Goal: Obtain resource: Download file/media

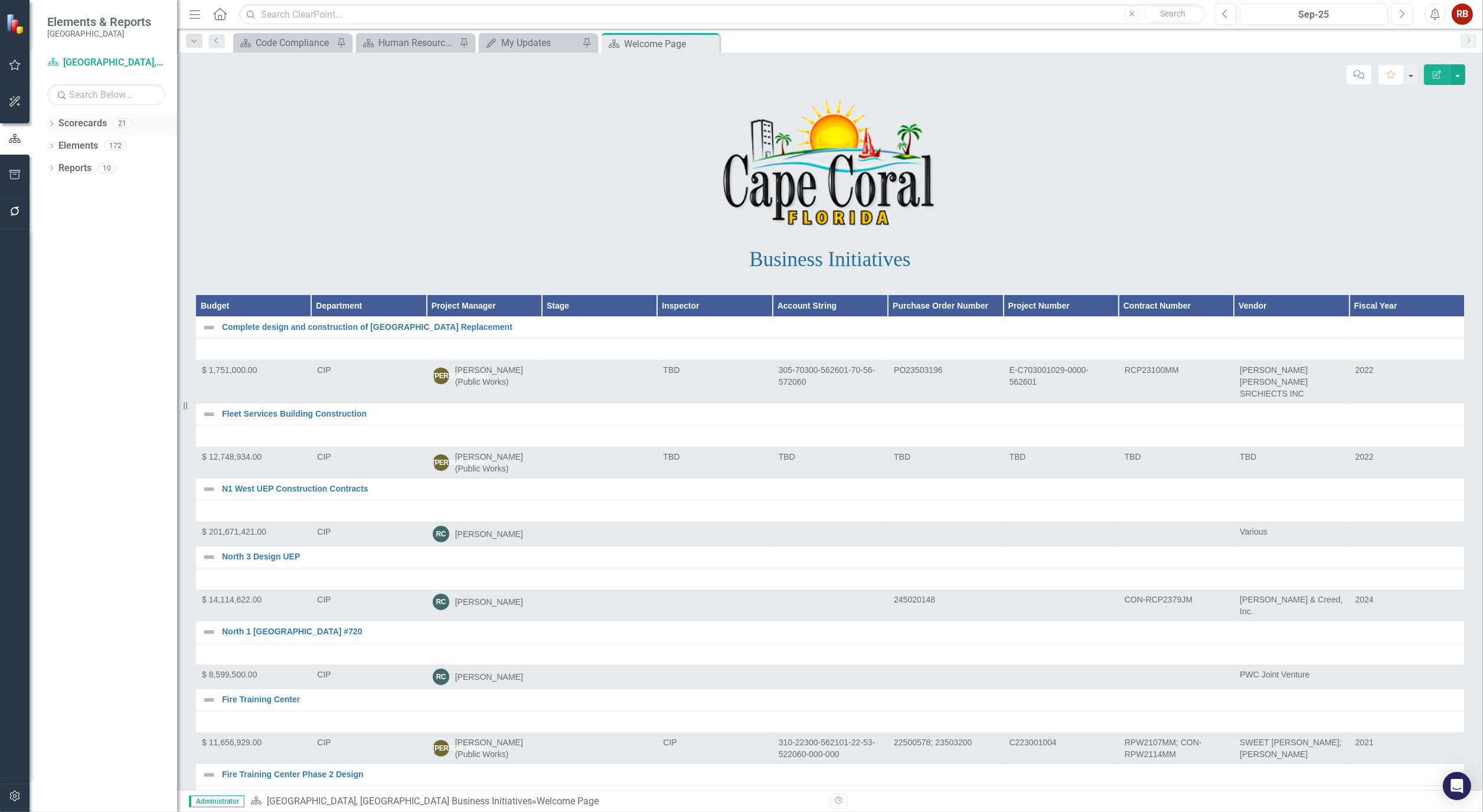
click at [53, 125] on icon "Dropdown" at bounding box center [51, 124] width 8 height 6
click at [55, 167] on icon "Dropdown" at bounding box center [58, 168] width 9 height 7
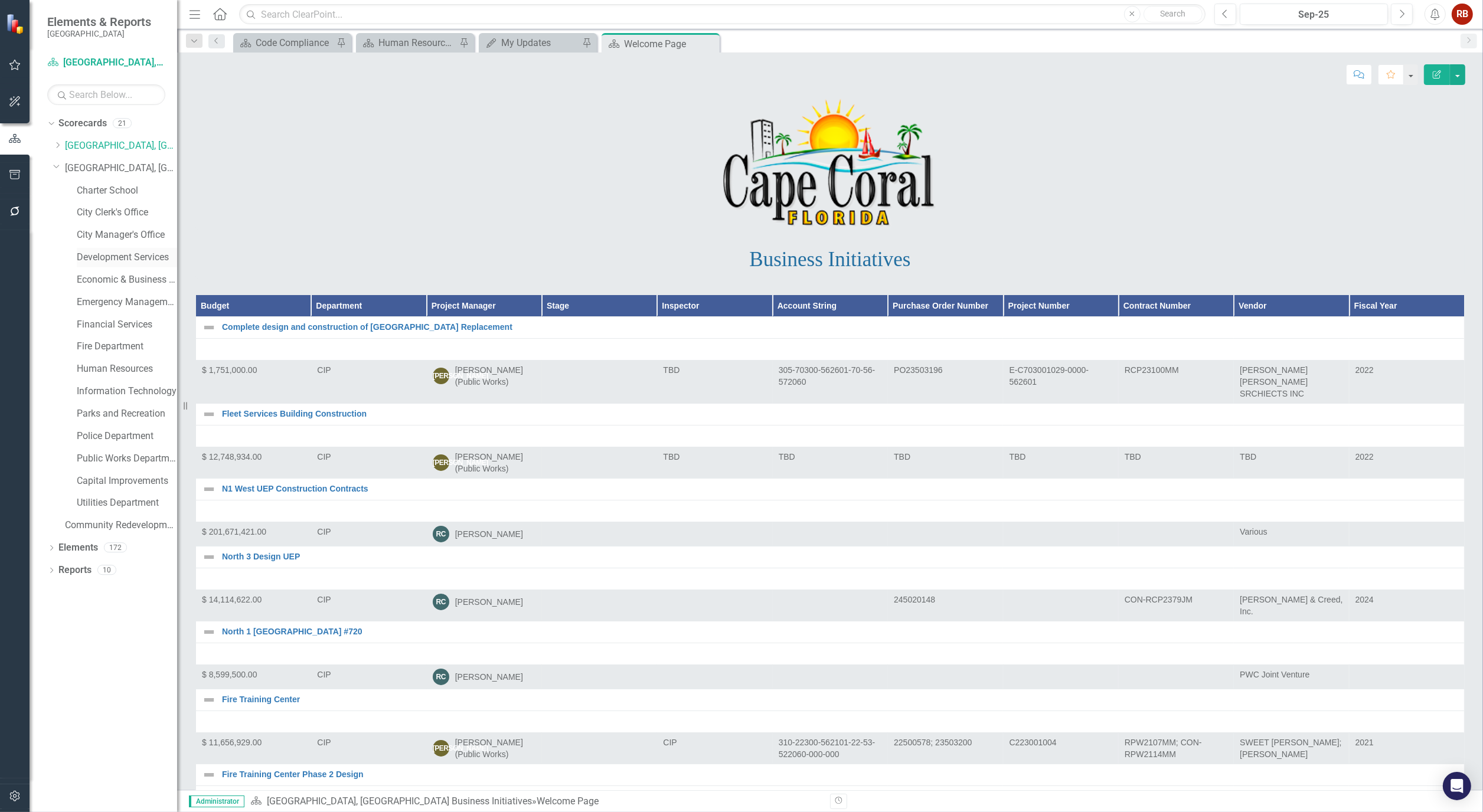
click at [130, 256] on link "Development Services" at bounding box center [127, 258] width 101 height 14
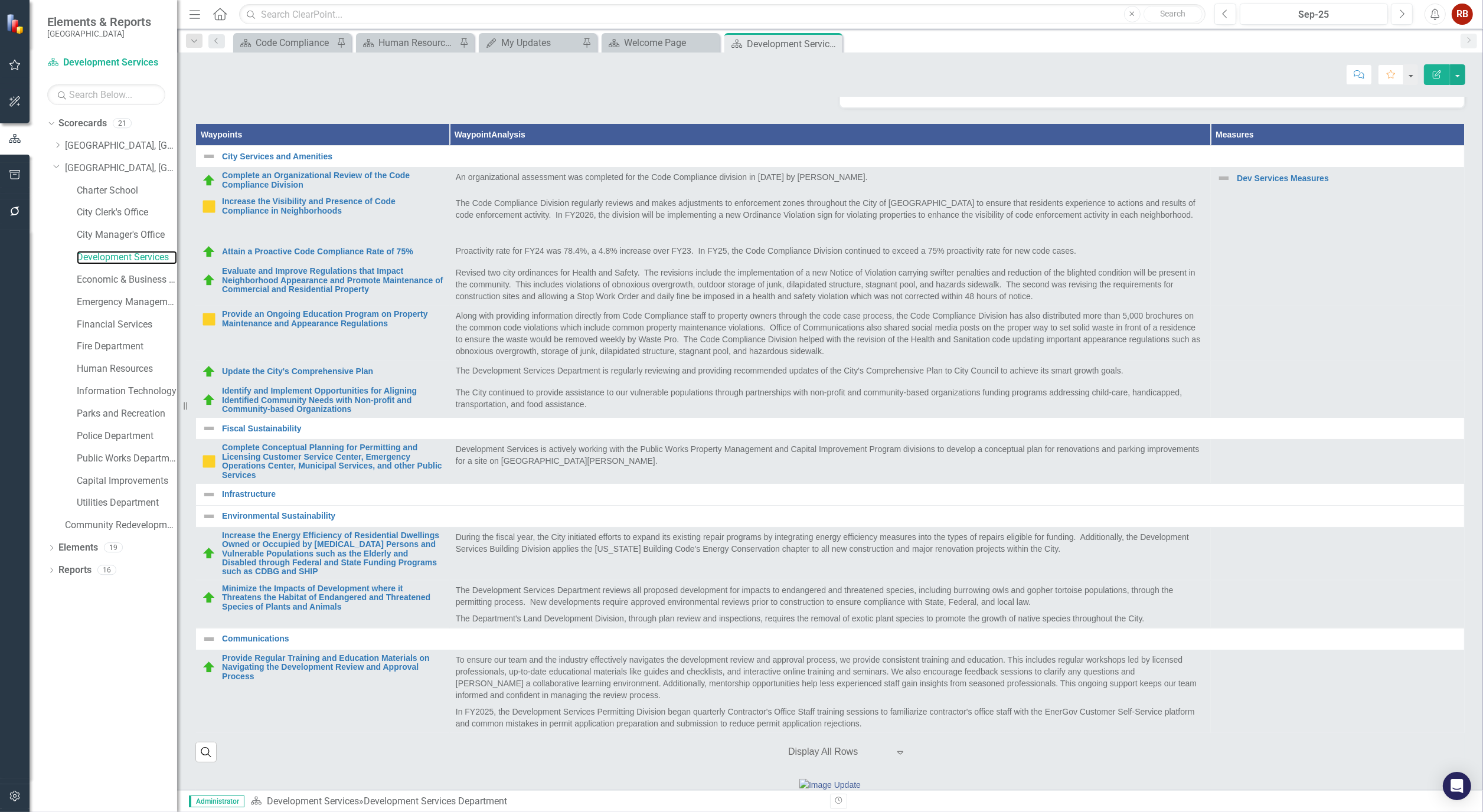
scroll to position [131, 0]
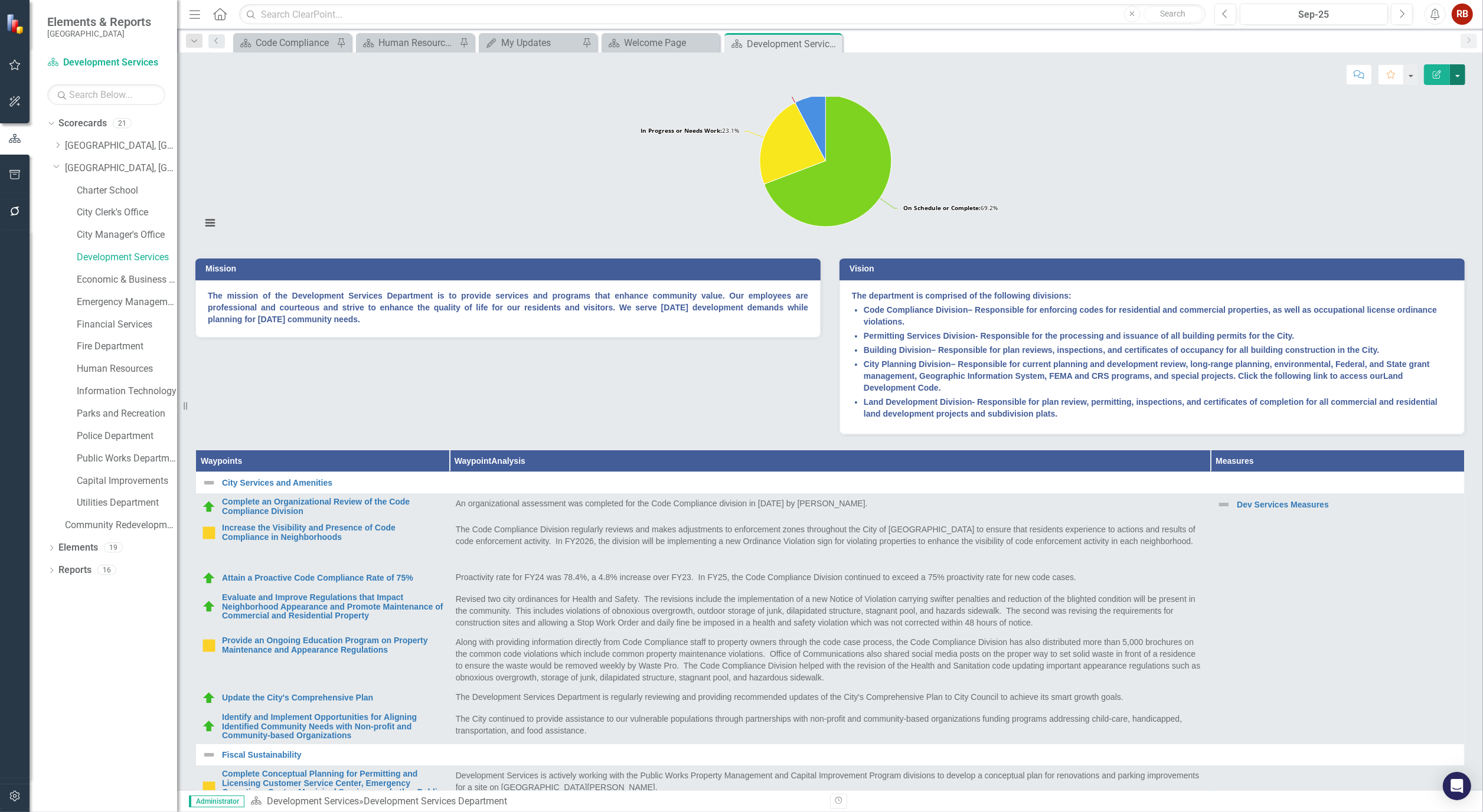
click at [1456, 78] on button "button" at bounding box center [1458, 75] width 15 height 21
click at [1416, 169] on link "PDF Export to PDF" at bounding box center [1417, 165] width 96 height 21
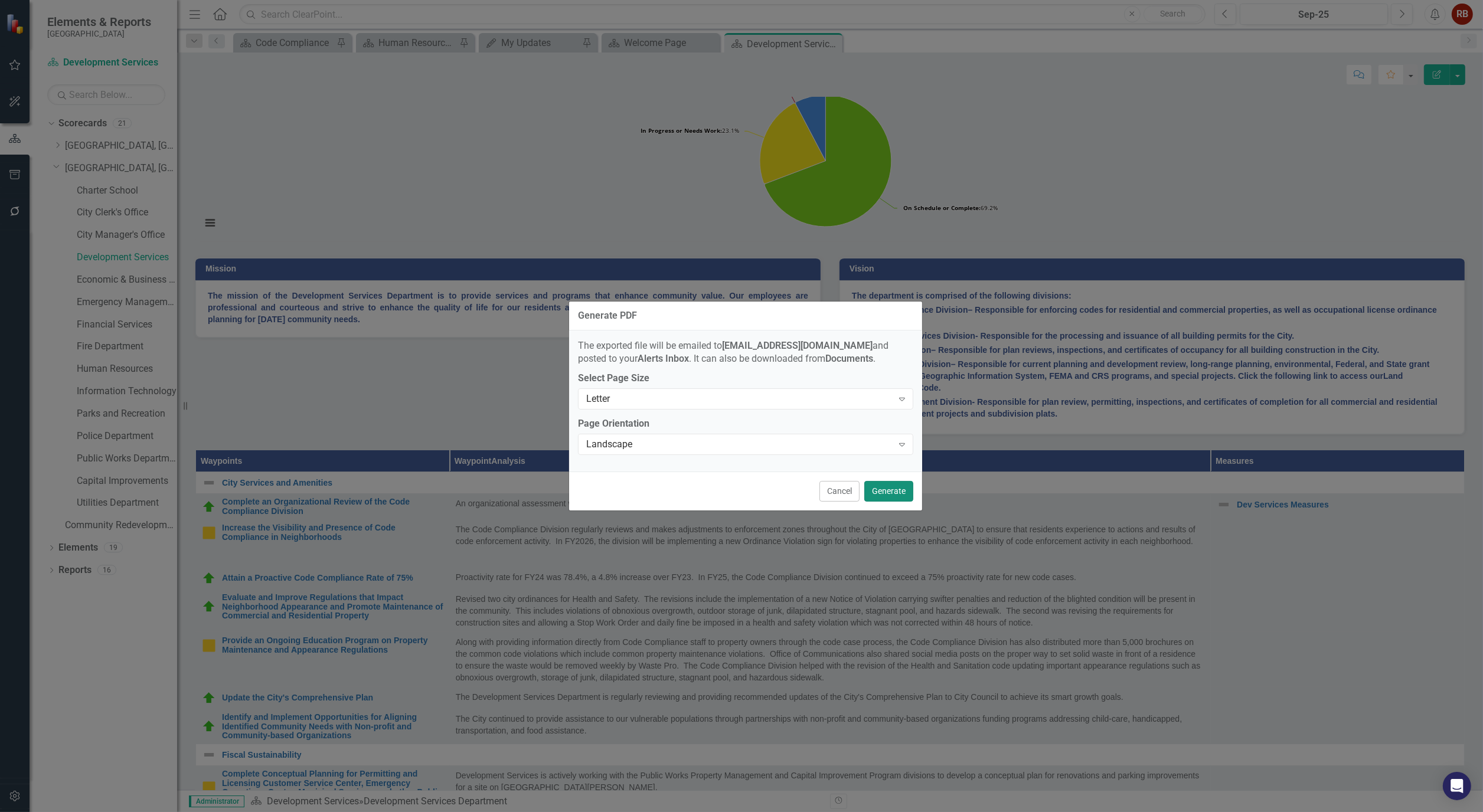
click at [882, 494] on button "Generate" at bounding box center [889, 492] width 49 height 21
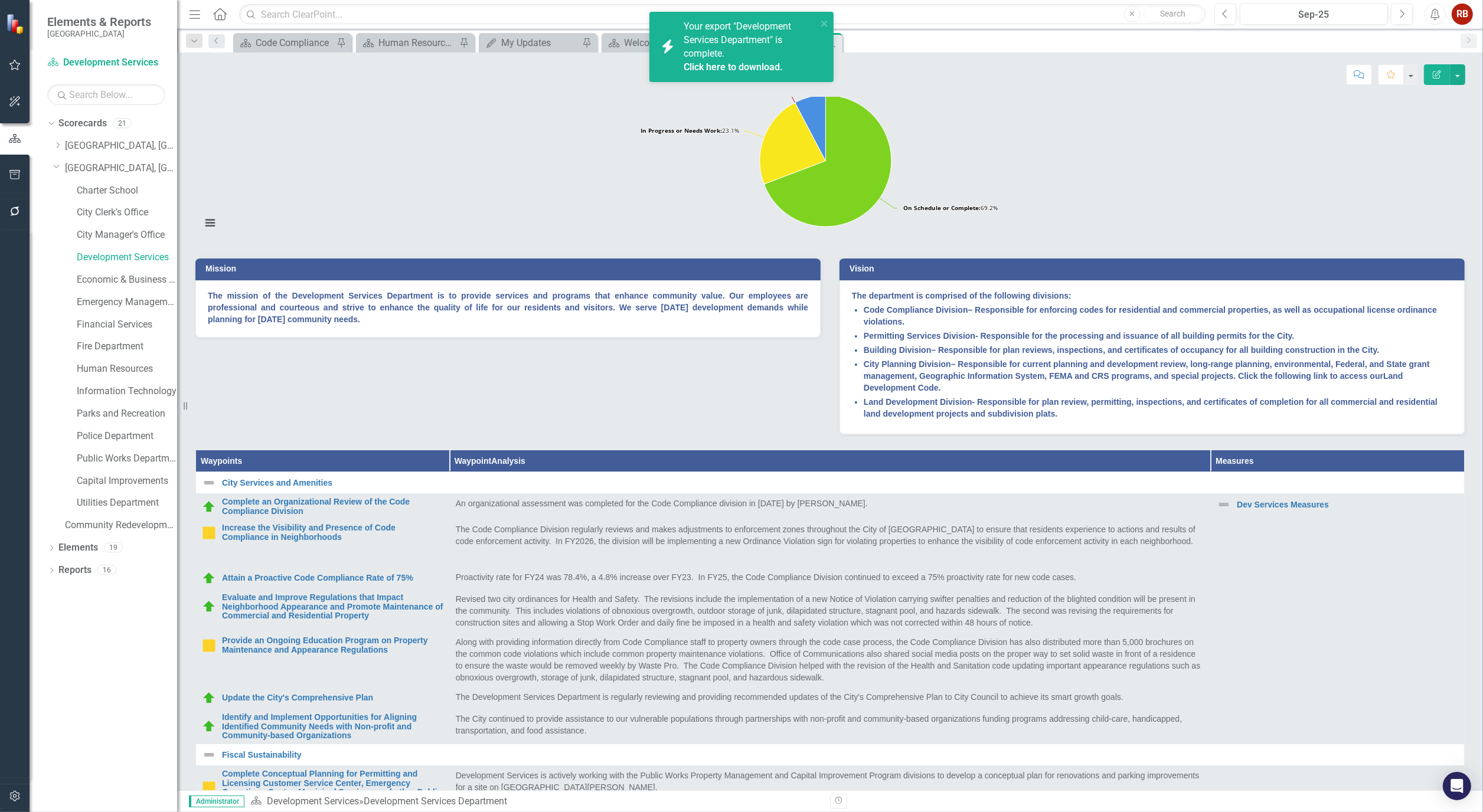
click at [717, 65] on link "Click here to download." at bounding box center [733, 67] width 99 height 11
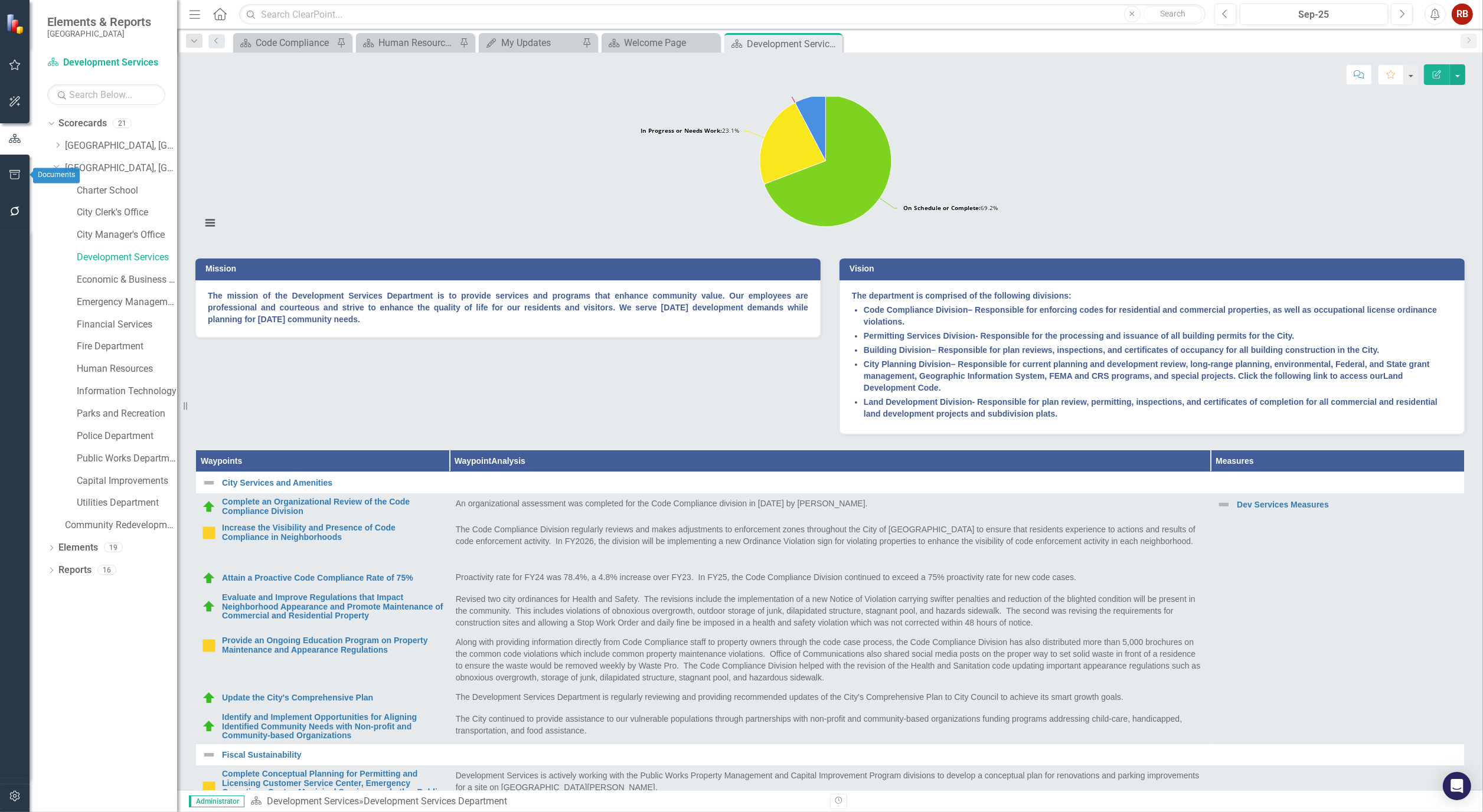
click at [6, 170] on button "button" at bounding box center [15, 175] width 26 height 25
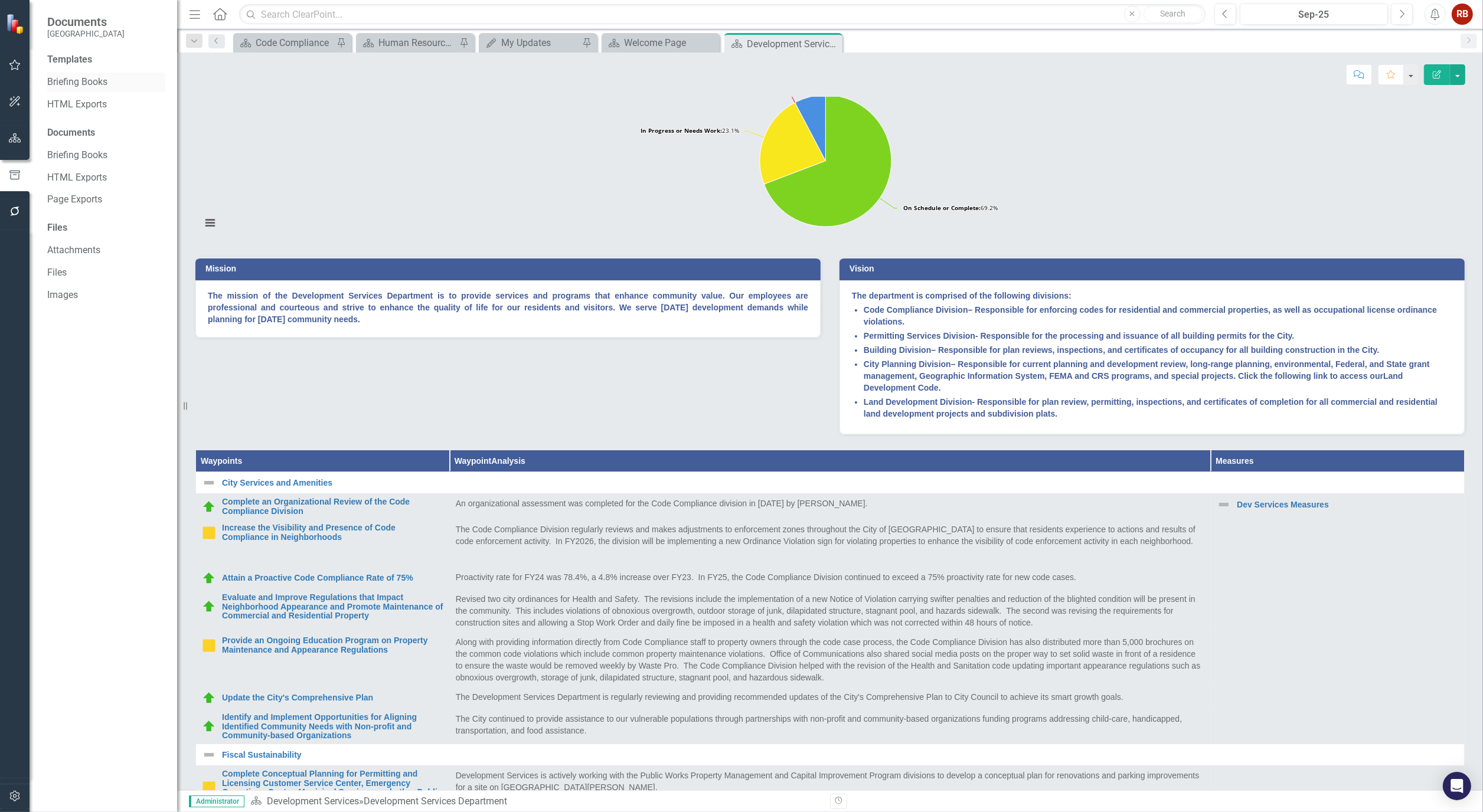
click at [98, 85] on link "Briefing Books" at bounding box center [106, 83] width 118 height 14
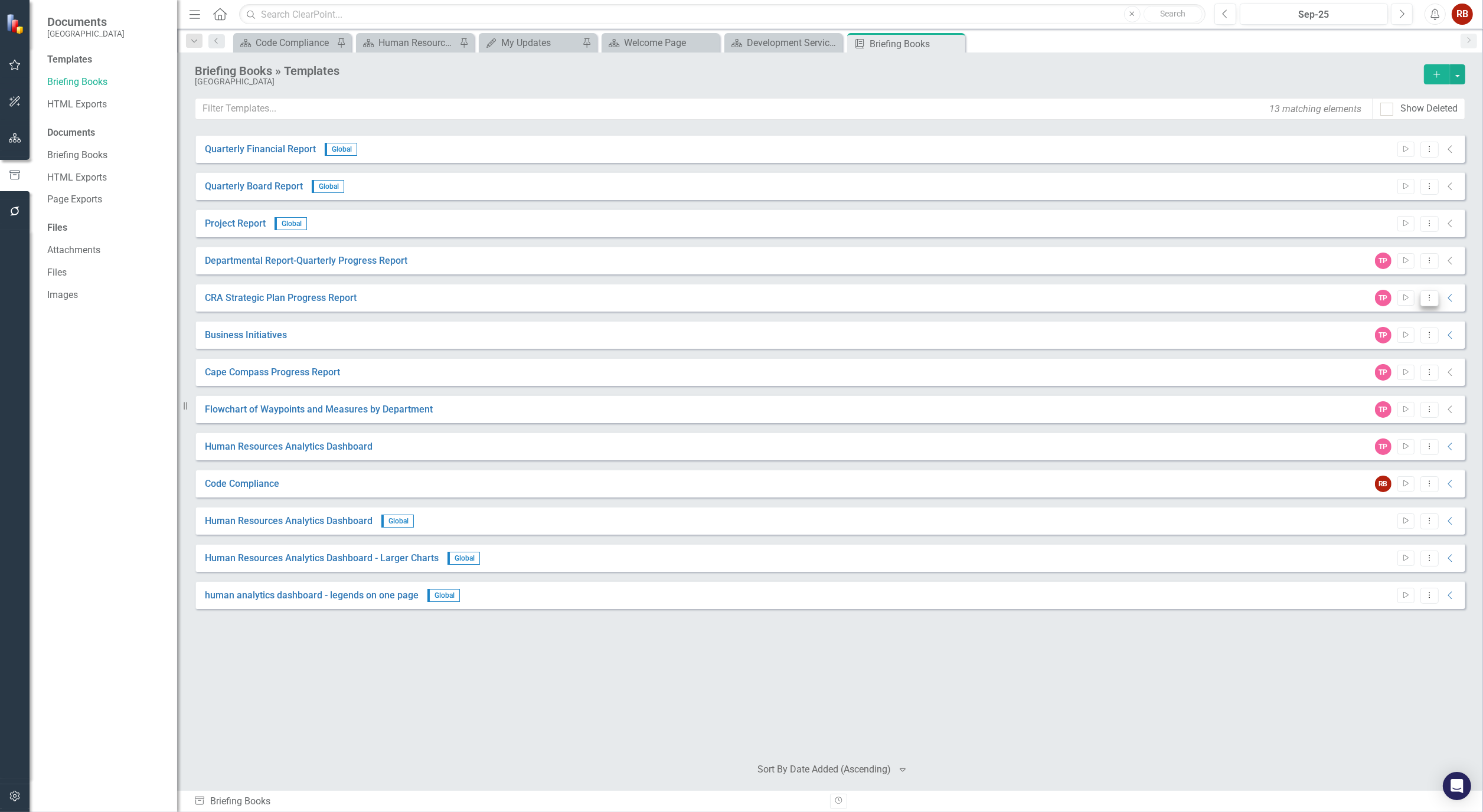
click at [1429, 300] on icon "Dropdown Menu" at bounding box center [1430, 297] width 10 height 8
click at [1397, 318] on link "Start Run Template" at bounding box center [1382, 318] width 109 height 21
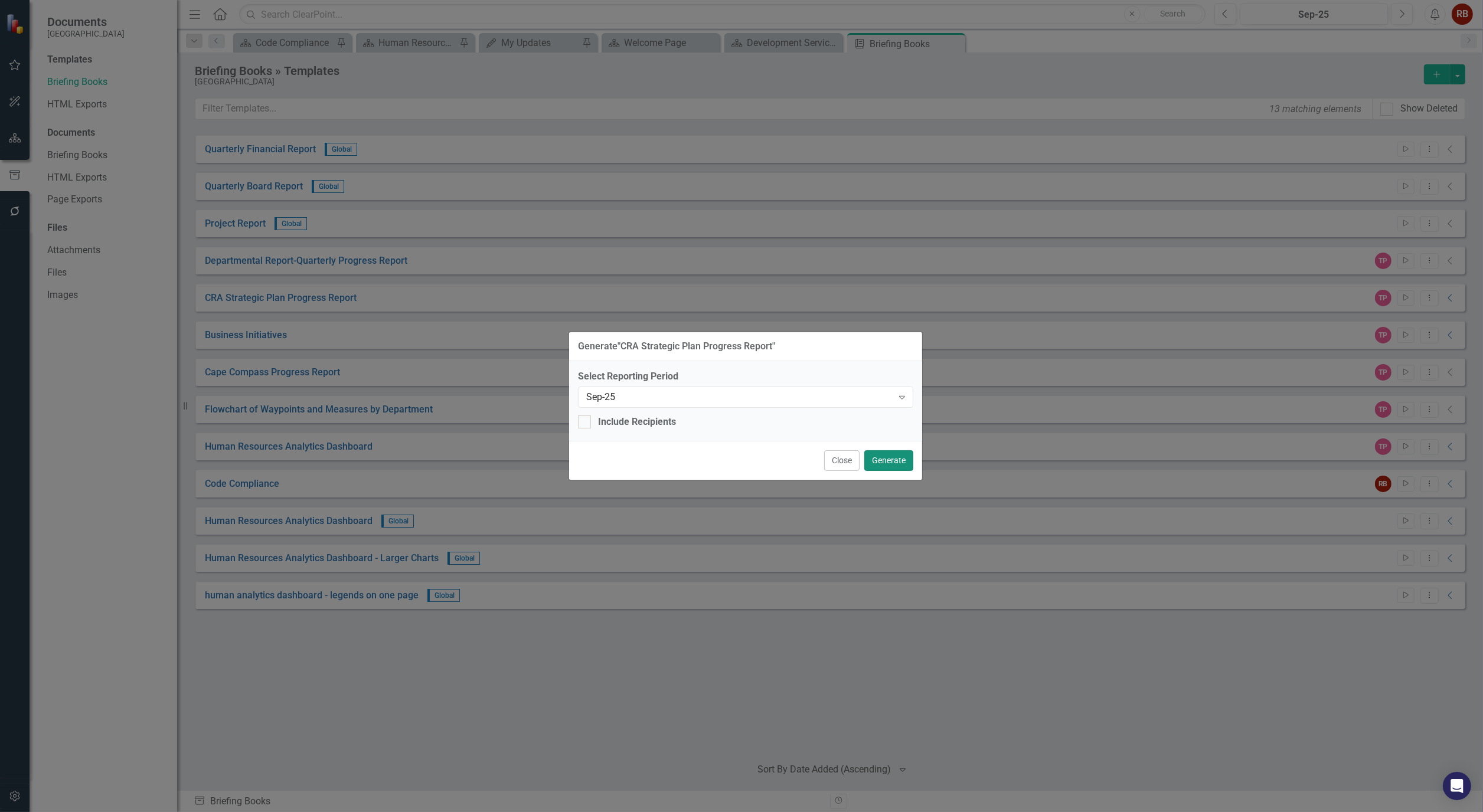
click at [896, 456] on button "Generate" at bounding box center [889, 461] width 49 height 21
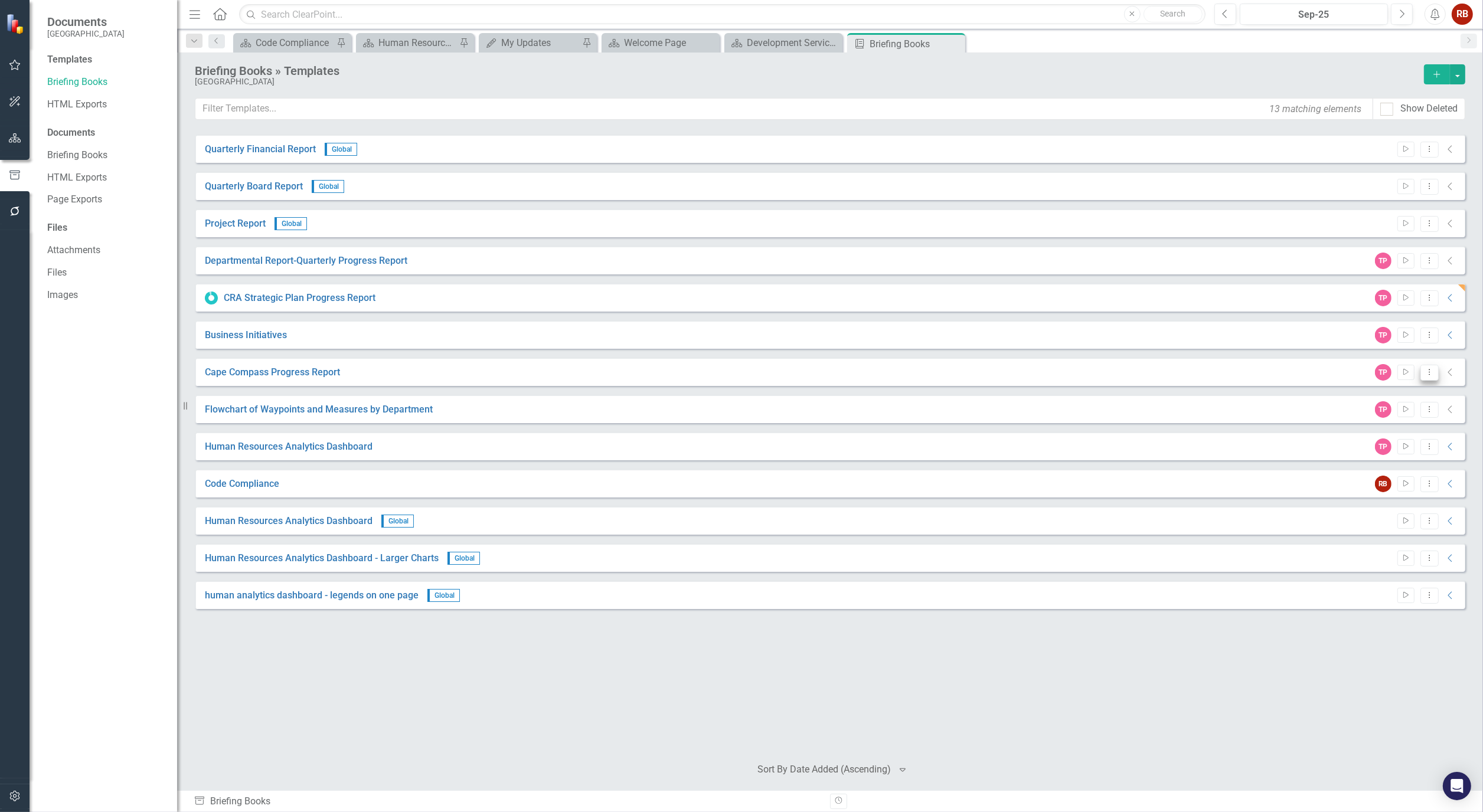
click at [1439, 372] on button "Dropdown Menu" at bounding box center [1430, 372] width 18 height 16
click at [1404, 386] on link "Start Run Template" at bounding box center [1382, 391] width 109 height 21
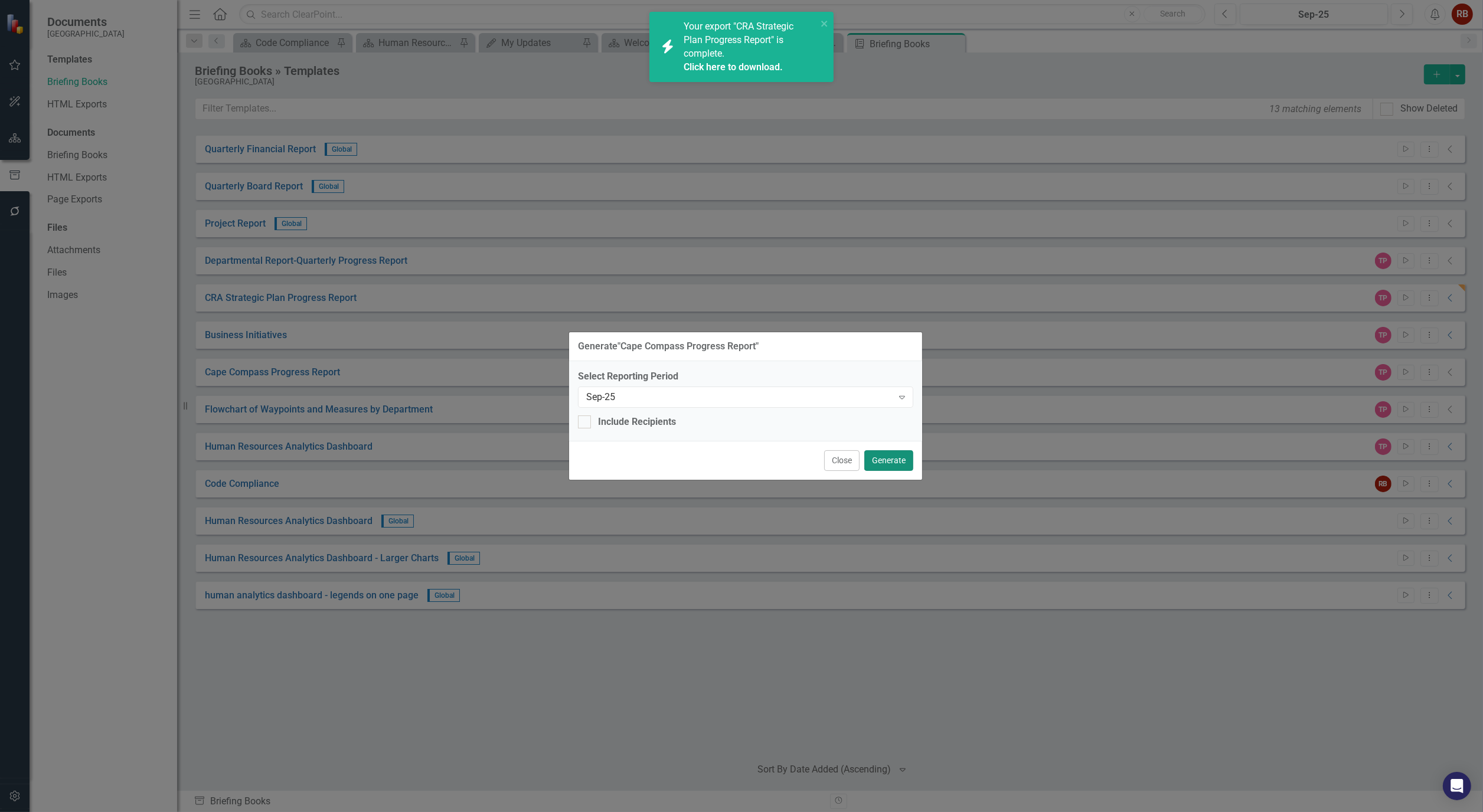
click at [895, 456] on button "Generate" at bounding box center [889, 461] width 49 height 21
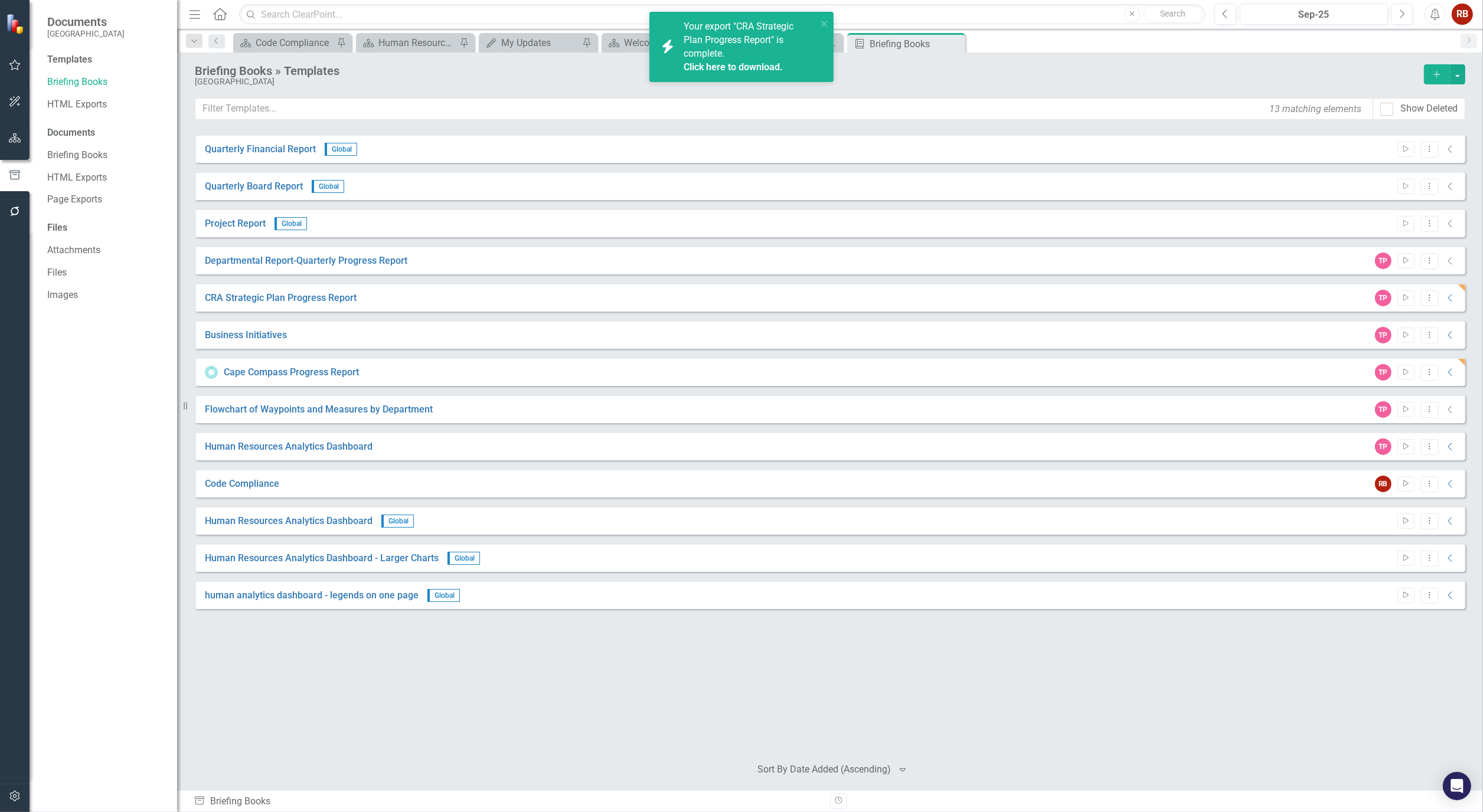
click at [830, 22] on div "icon.bolt Your export "CRA Strategic Plan Progress Report" is complete. Click h…" at bounding box center [742, 46] width 185 height 70
click at [738, 50] on link "Click here to download." at bounding box center [733, 53] width 99 height 11
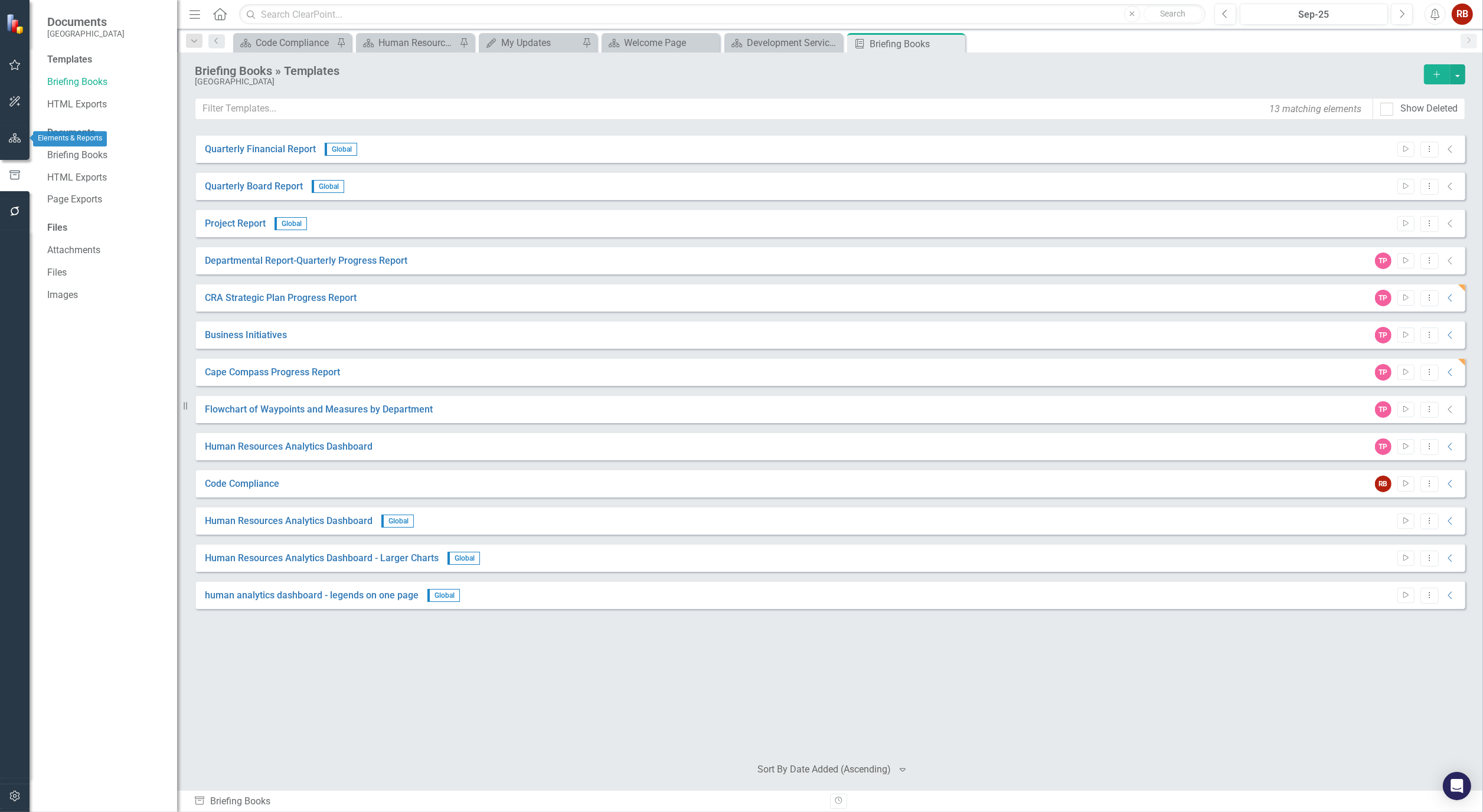
click at [14, 144] on button "button" at bounding box center [15, 139] width 26 height 25
click at [50, 125] on icon "Dropdown" at bounding box center [51, 124] width 8 height 6
click at [105, 162] on link "[GEOGRAPHIC_DATA], [GEOGRAPHIC_DATA] Strategic Plan" at bounding box center [121, 169] width 112 height 14
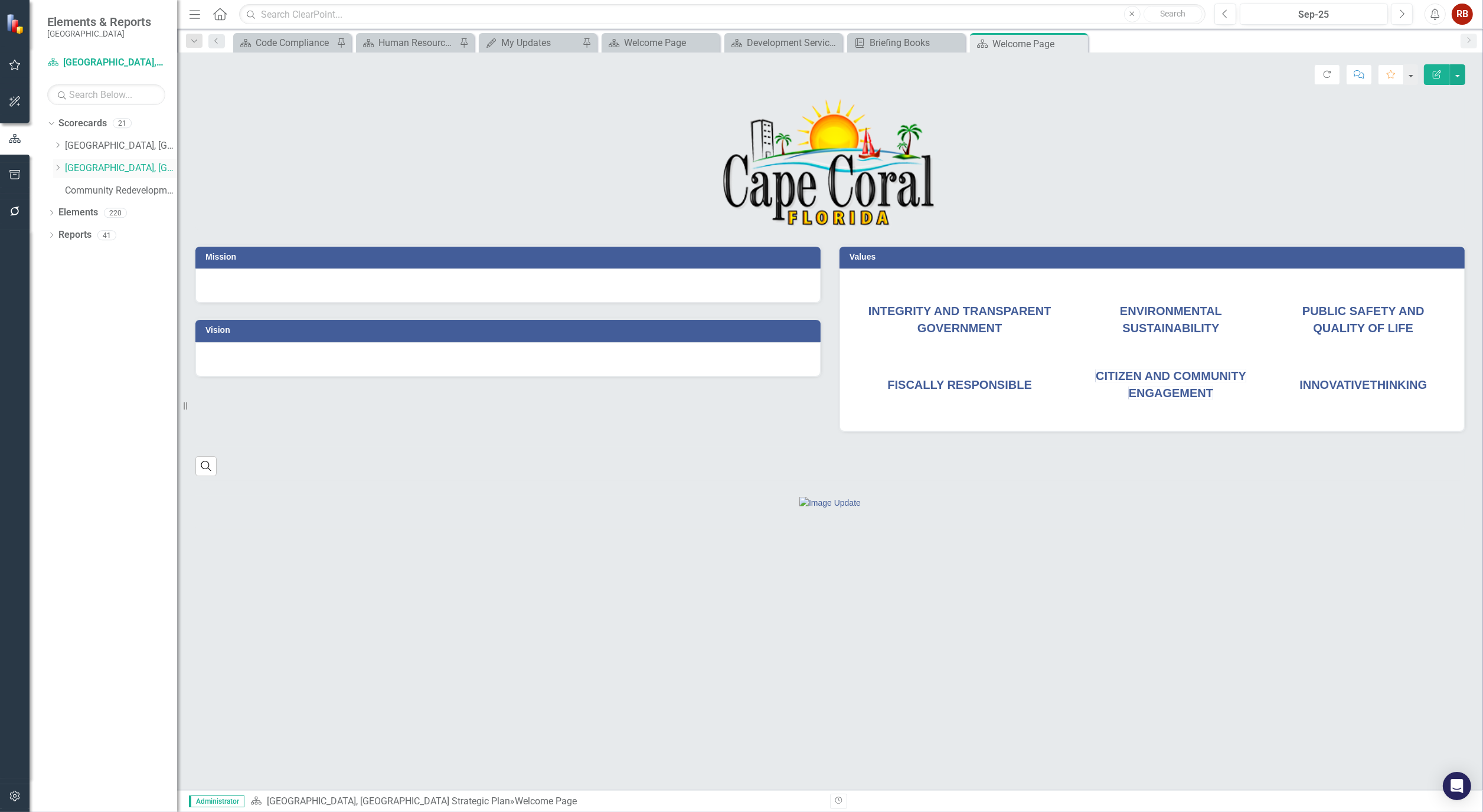
click at [54, 168] on icon "Dropdown" at bounding box center [58, 168] width 9 height 7
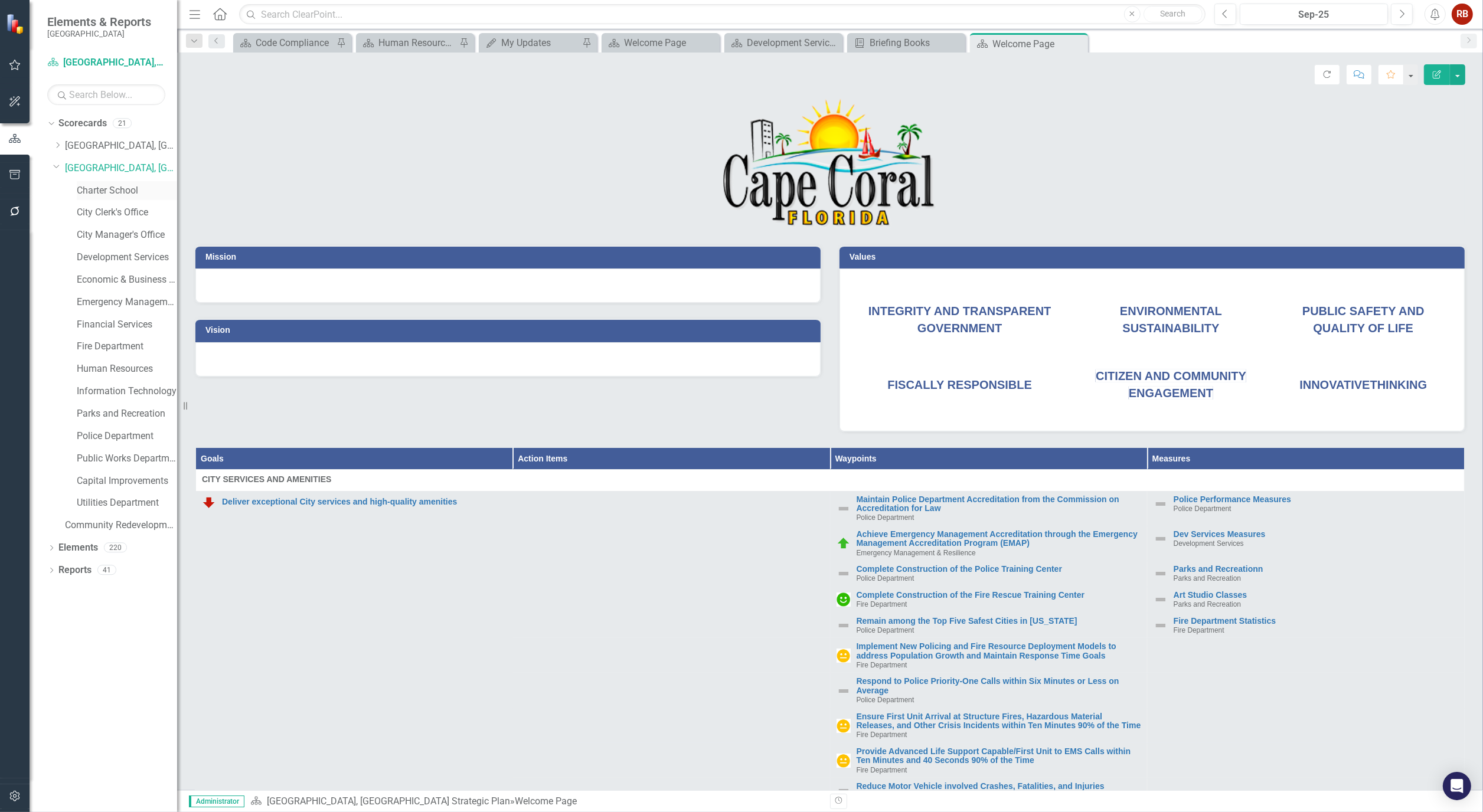
click at [112, 184] on div "Charter School" at bounding box center [127, 191] width 101 height 19
click at [113, 188] on link "Charter School" at bounding box center [127, 191] width 101 height 14
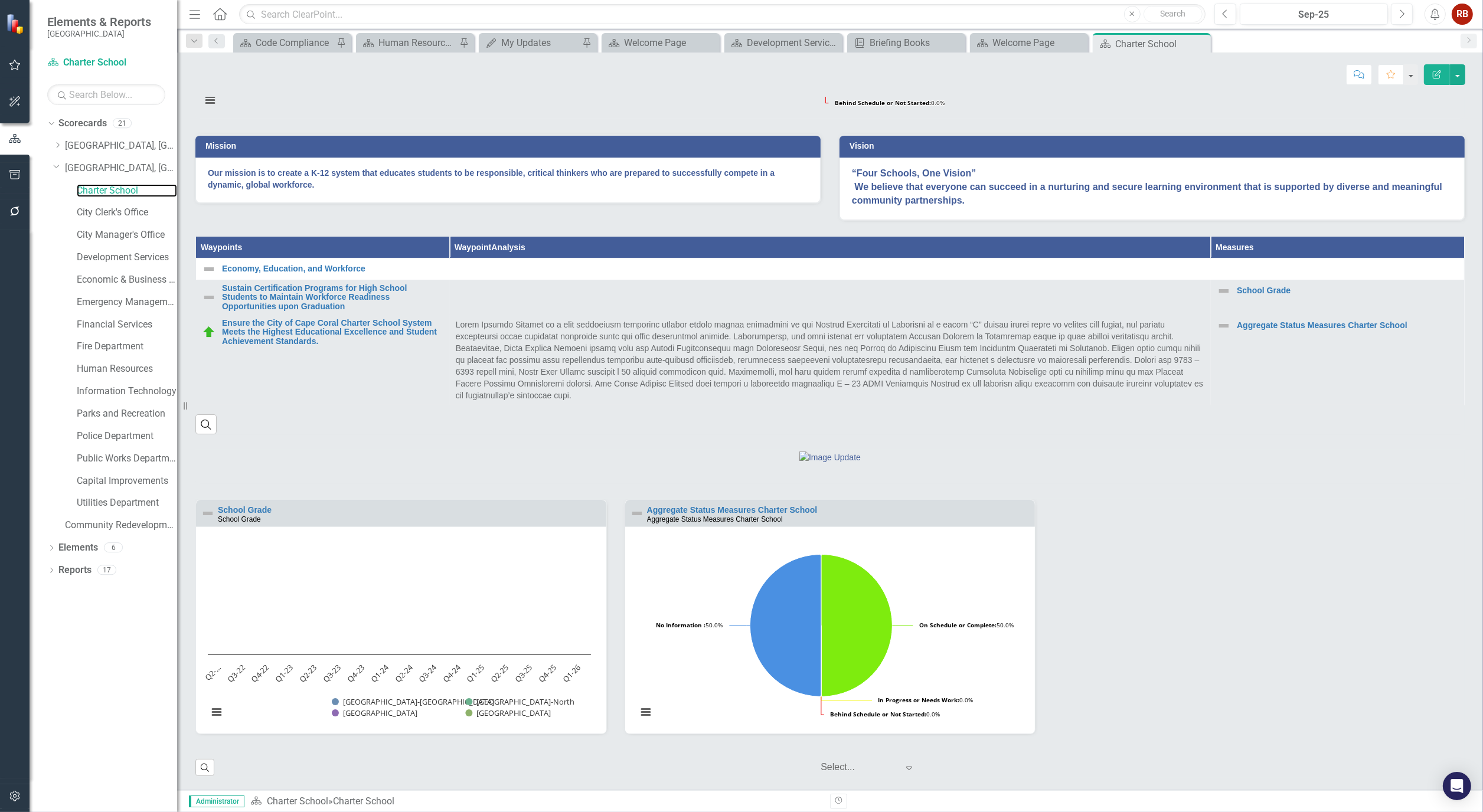
scroll to position [316, 0]
click at [128, 208] on link "City Clerk's Office" at bounding box center [127, 213] width 101 height 14
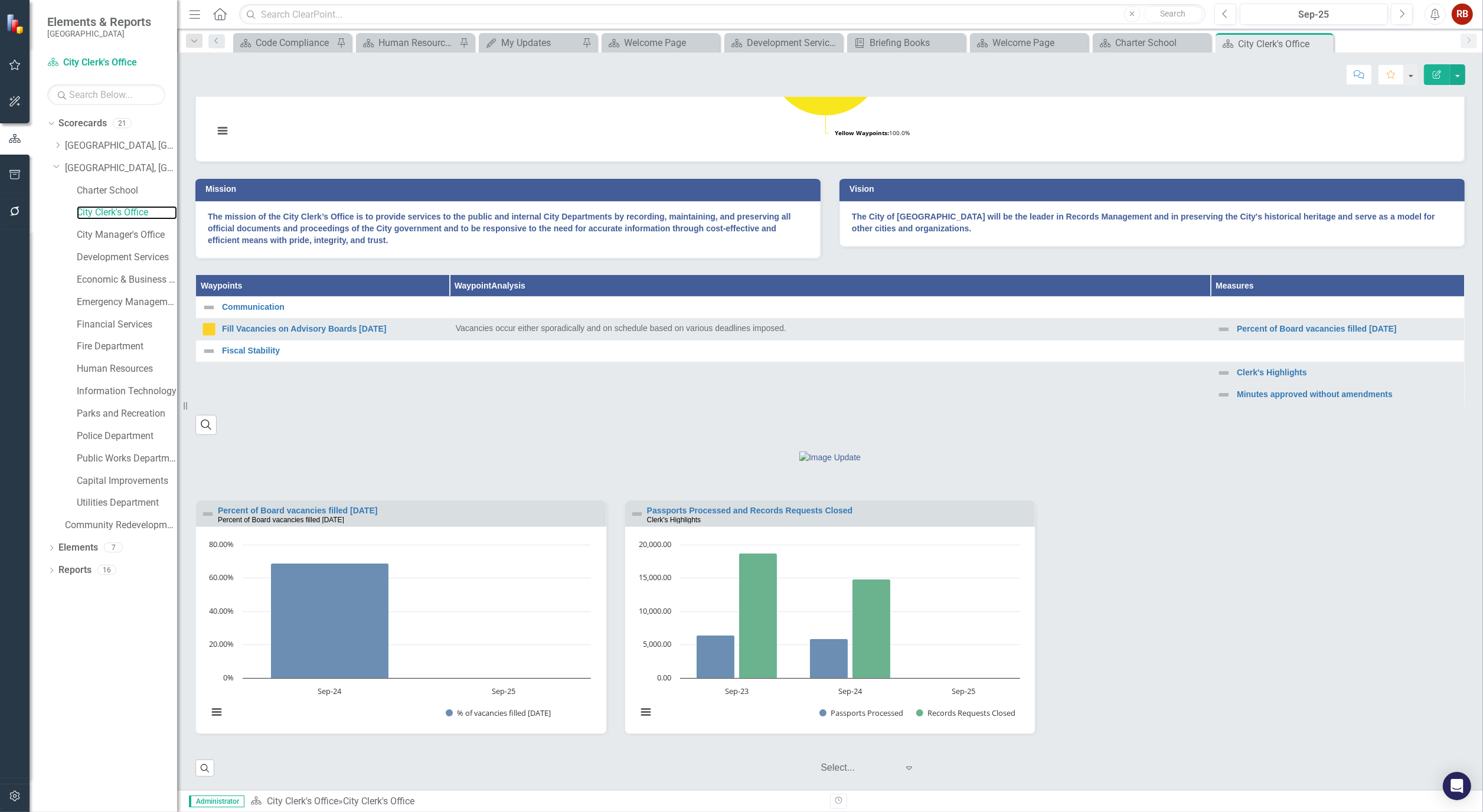
scroll to position [317, 0]
click at [1262, 370] on link "Clerk's Highlights" at bounding box center [1347, 372] width 221 height 9
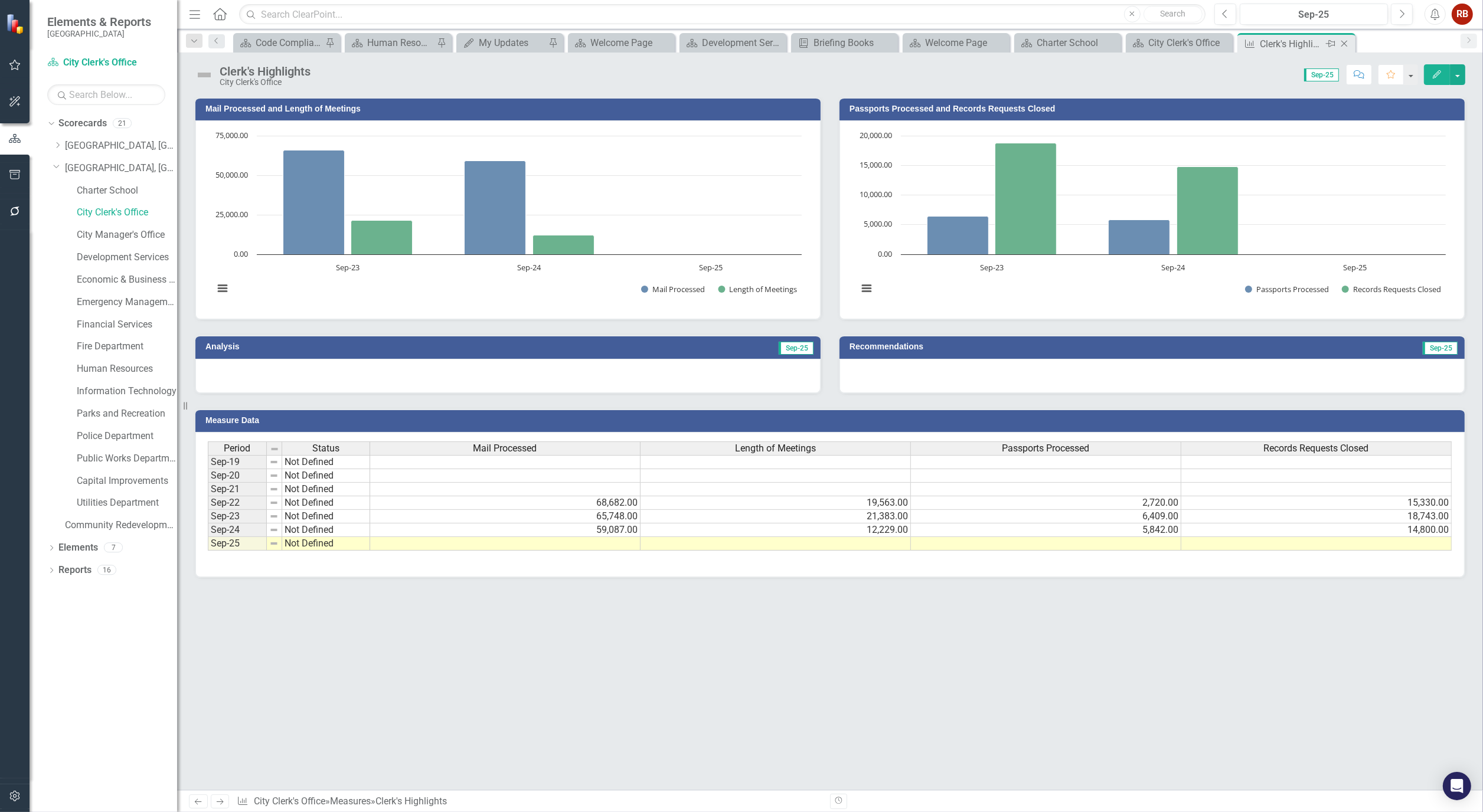
click at [1347, 42] on icon "Close" at bounding box center [1344, 44] width 12 height 10
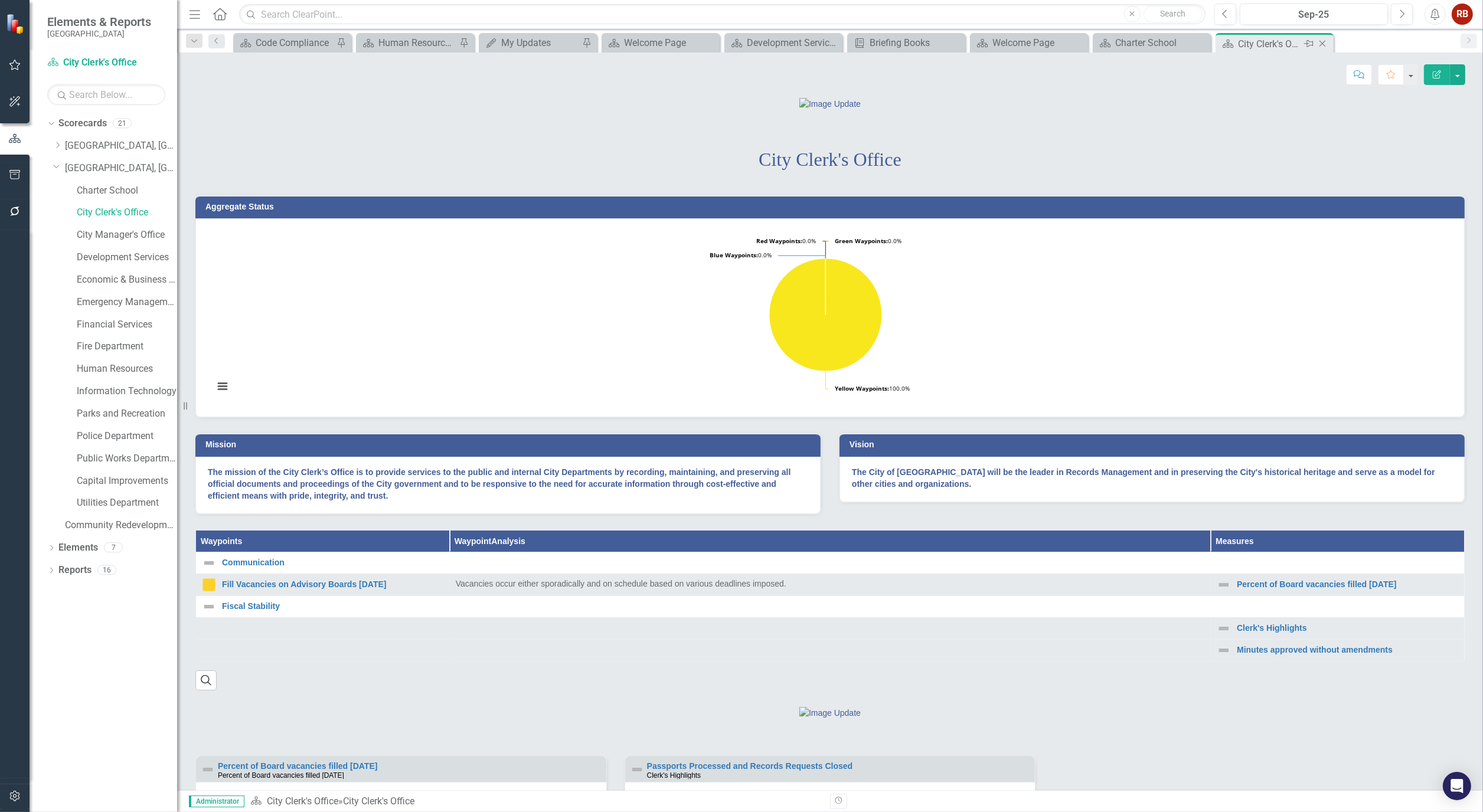
click at [1327, 44] on icon "Close" at bounding box center [1322, 44] width 12 height 10
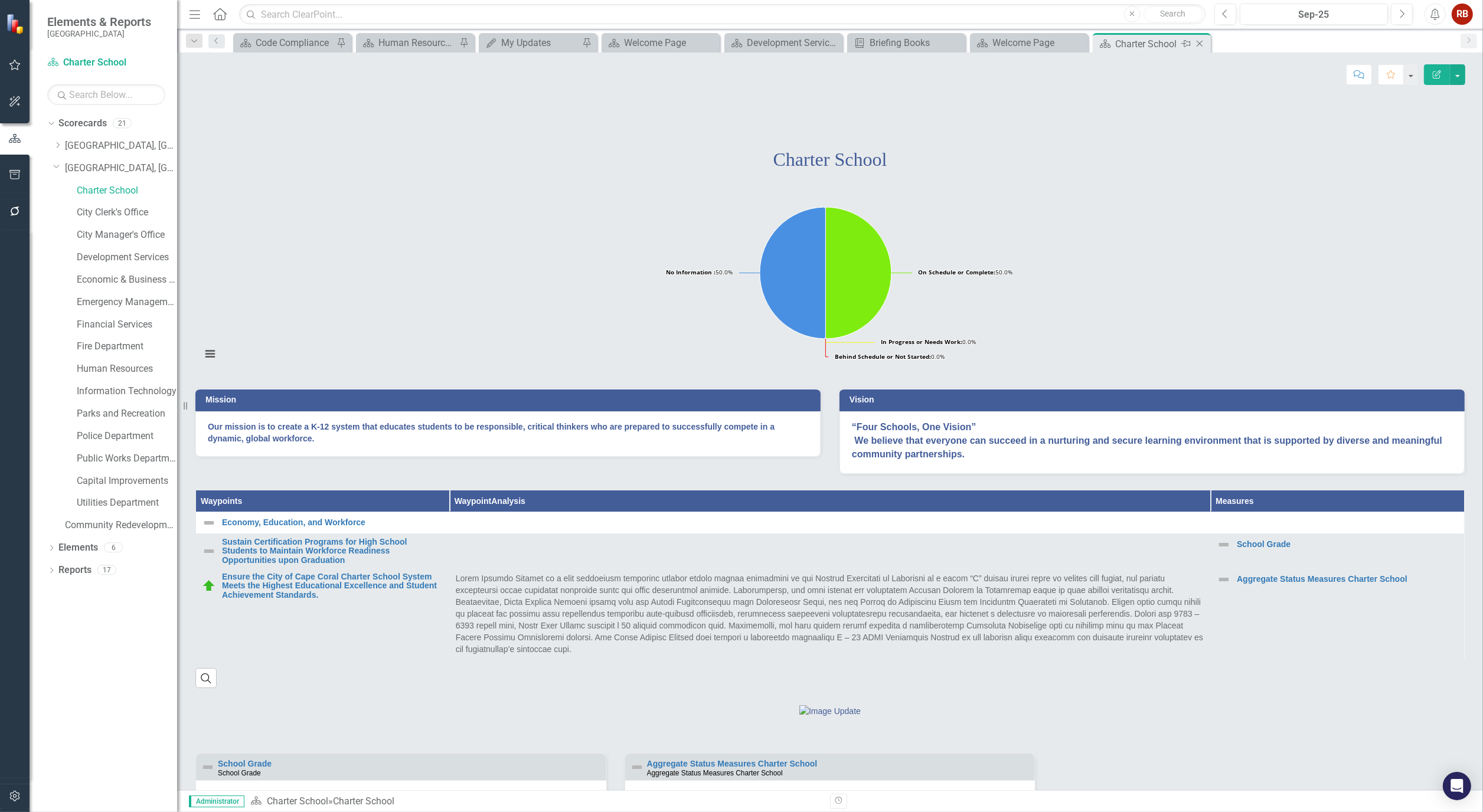
click at [1201, 45] on icon at bounding box center [1200, 44] width 6 height 6
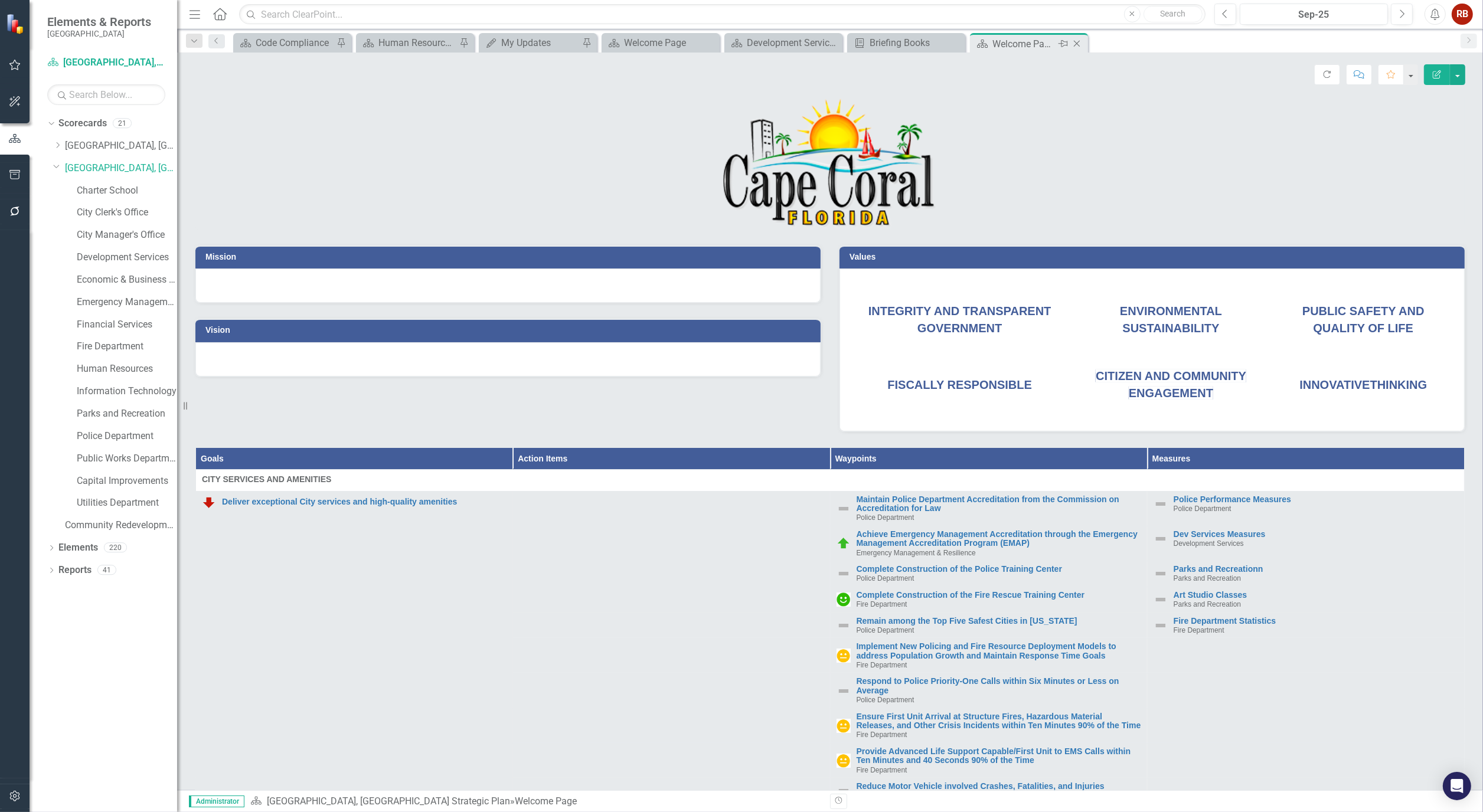
click at [1082, 43] on icon "Close" at bounding box center [1077, 44] width 12 height 10
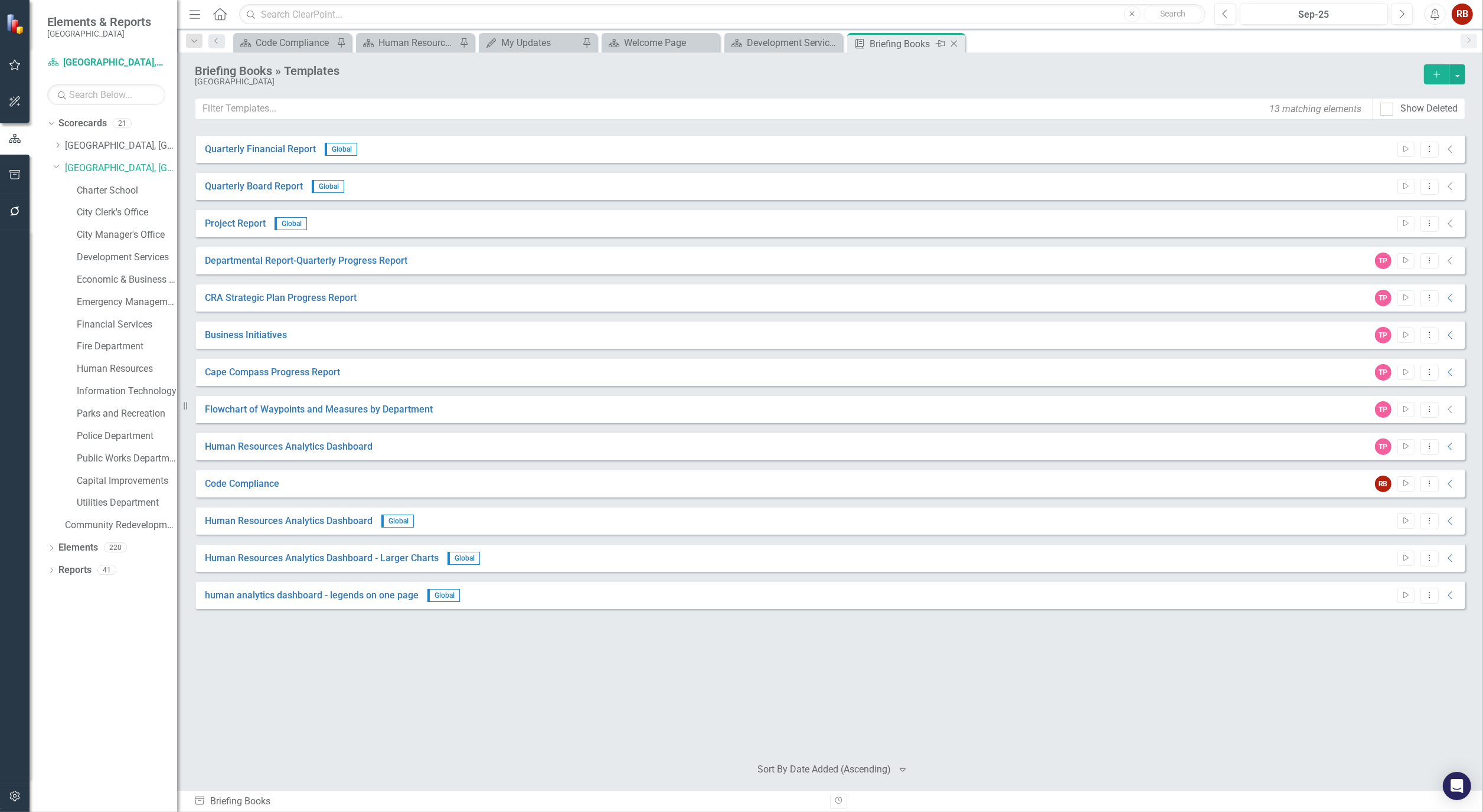
click at [959, 42] on icon "Close" at bounding box center [954, 44] width 12 height 10
